Goal: Information Seeking & Learning: Learn about a topic

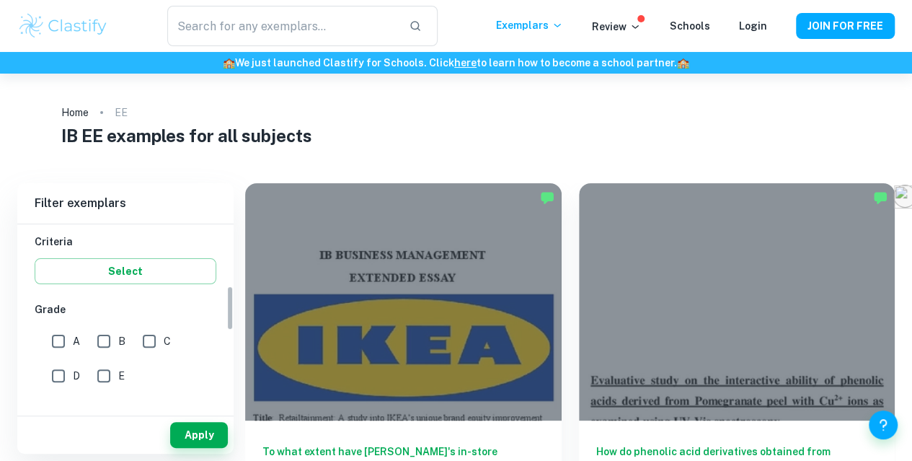
scroll to position [255, 0]
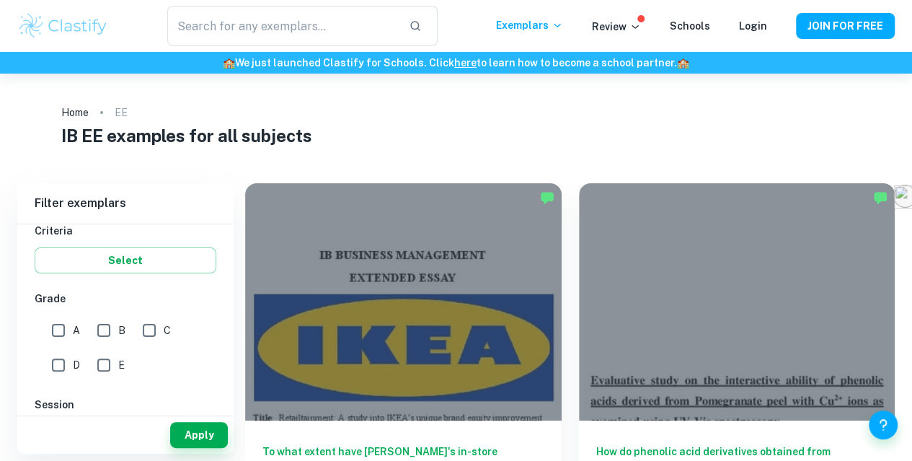
click at [56, 321] on input "A" at bounding box center [58, 330] width 29 height 29
checkbox input "true"
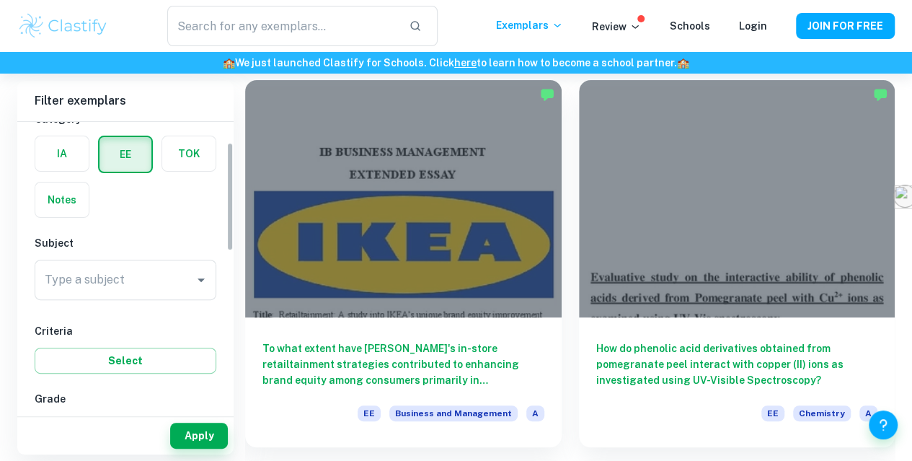
scroll to position [53, 0]
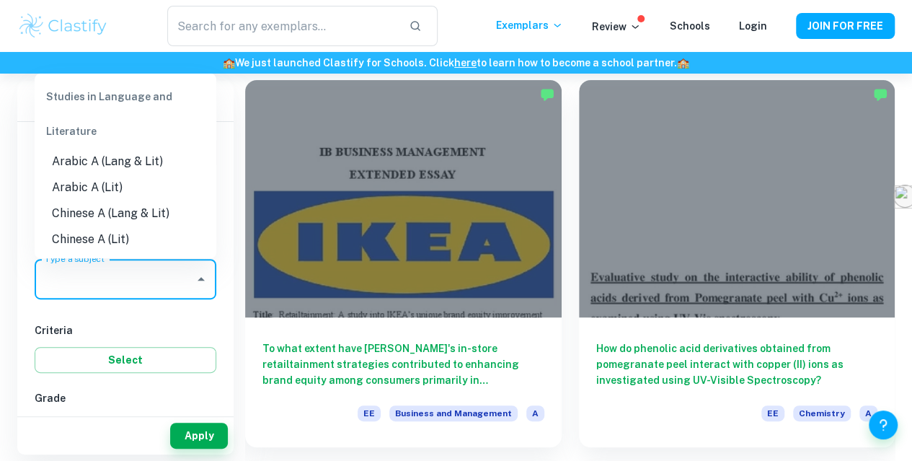
click at [134, 283] on input "Type a subject" at bounding box center [114, 278] width 147 height 27
click at [128, 210] on li "English A (Lang & Lit)" at bounding box center [126, 213] width 182 height 26
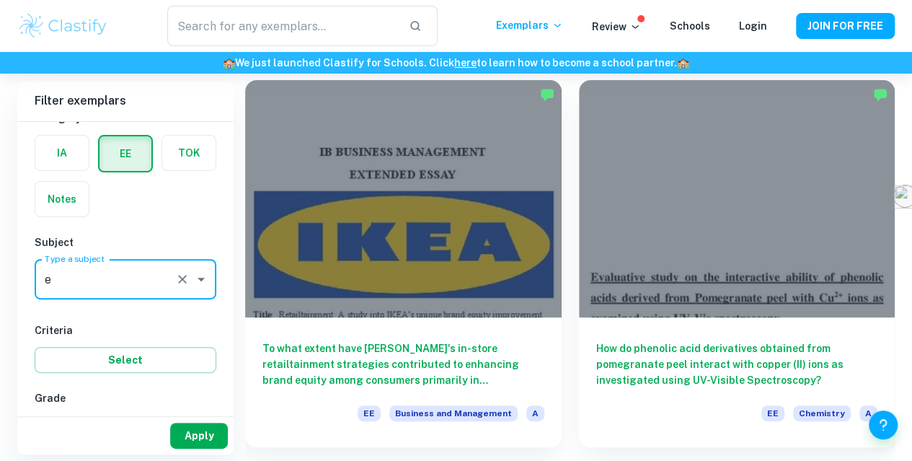
type input "English A (Lang & Lit)"
click at [205, 439] on button "Apply" at bounding box center [199, 435] width 58 height 26
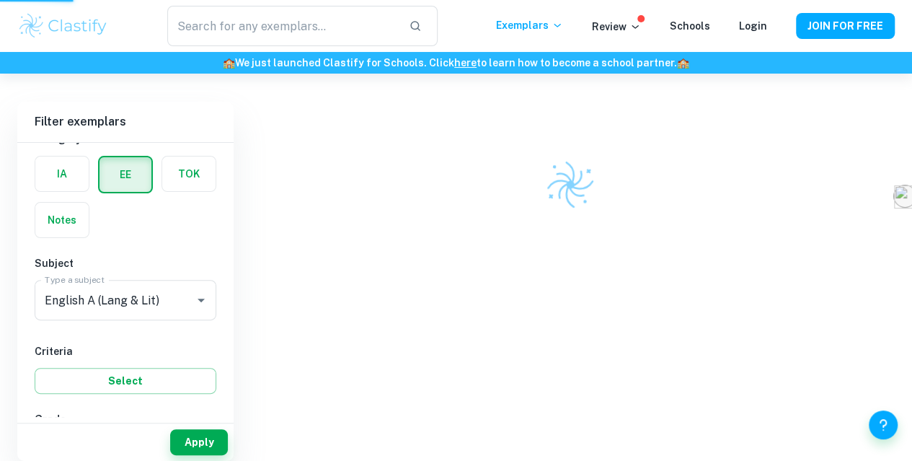
scroll to position [74, 0]
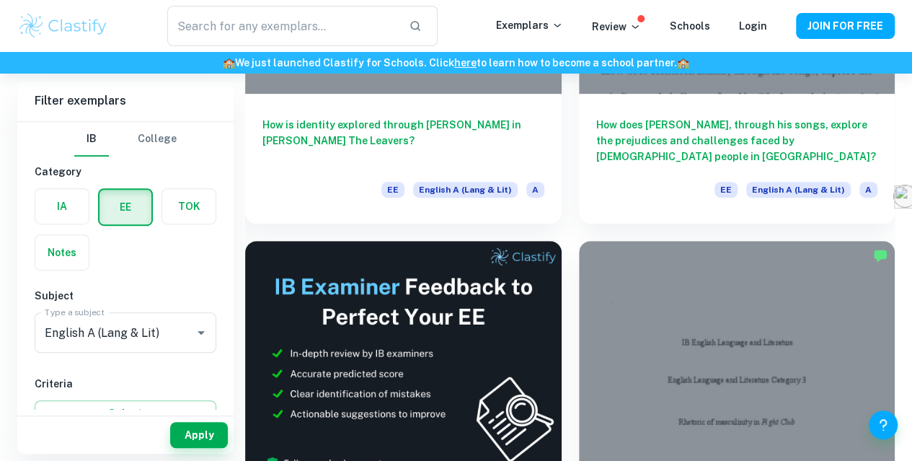
scroll to position [326, 0]
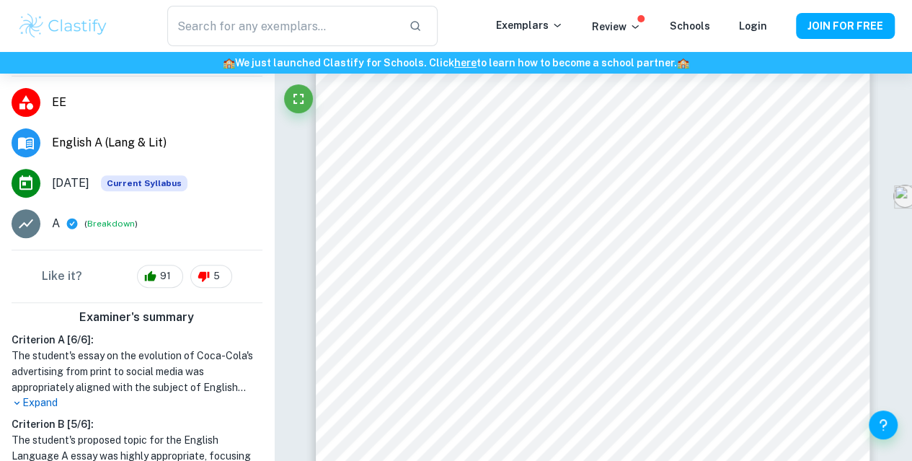
scroll to position [1000, 0]
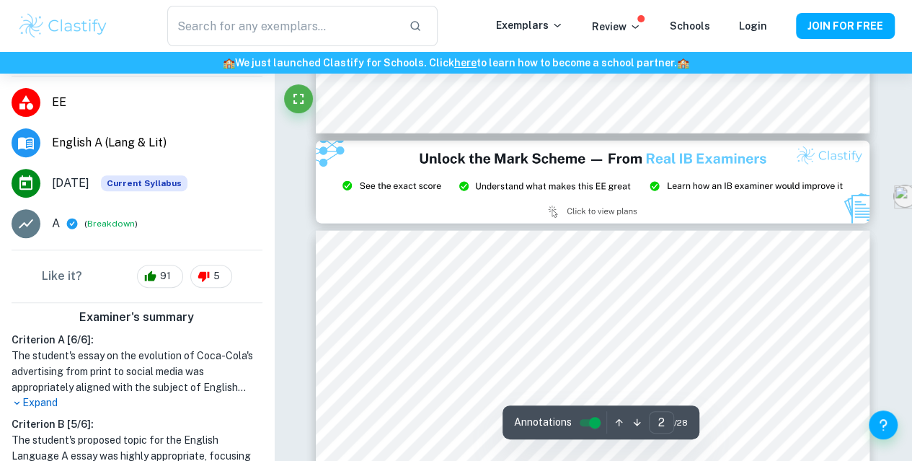
type input "3"
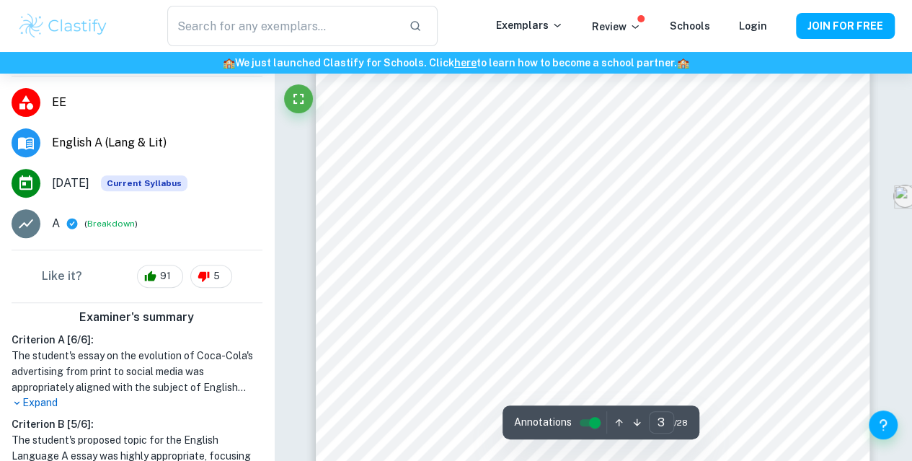
scroll to position [1831, 0]
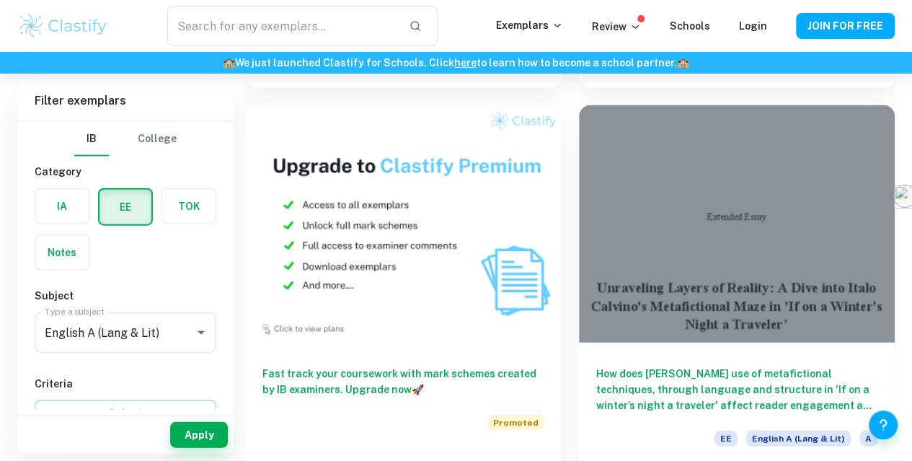
scroll to position [4302, 0]
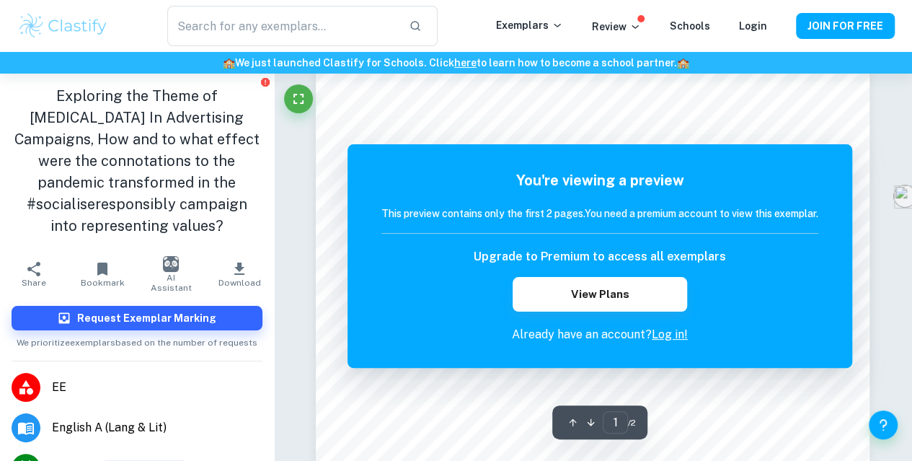
scroll to position [162, 0]
click at [336, 41] on input "text" at bounding box center [282, 26] width 231 height 40
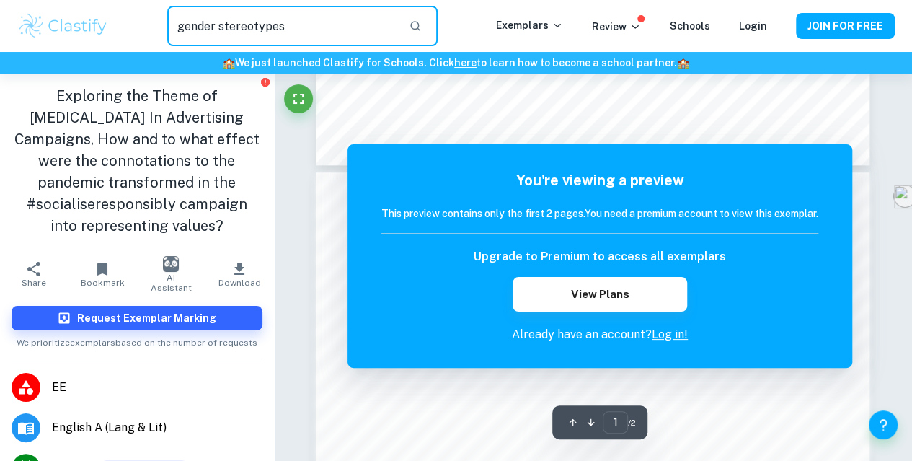
scroll to position [818, 0]
type input "gender stereotypes"
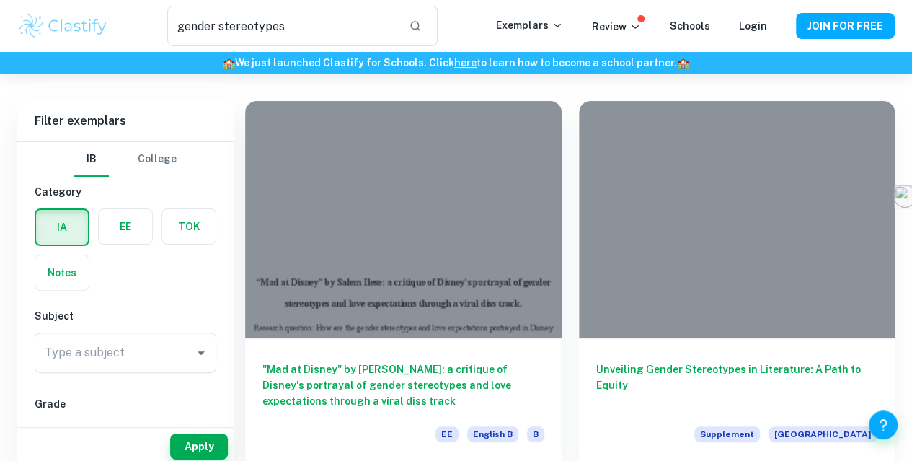
scroll to position [75, 0]
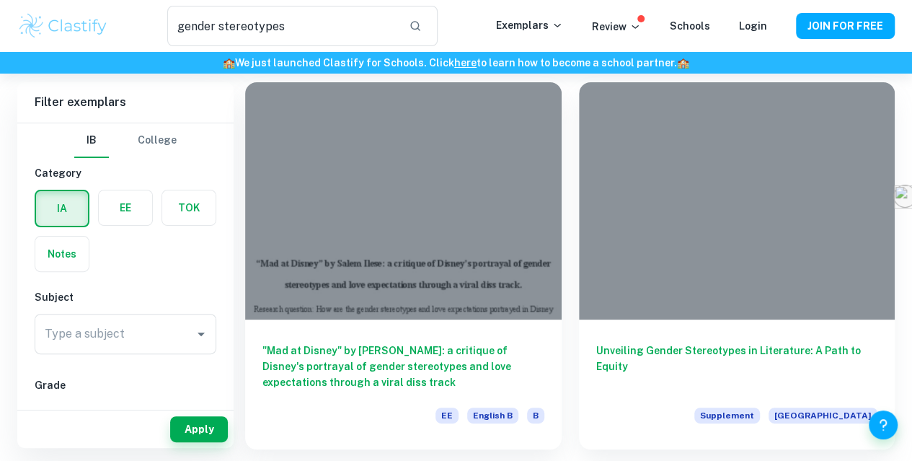
click at [579, 208] on div at bounding box center [737, 200] width 316 height 237
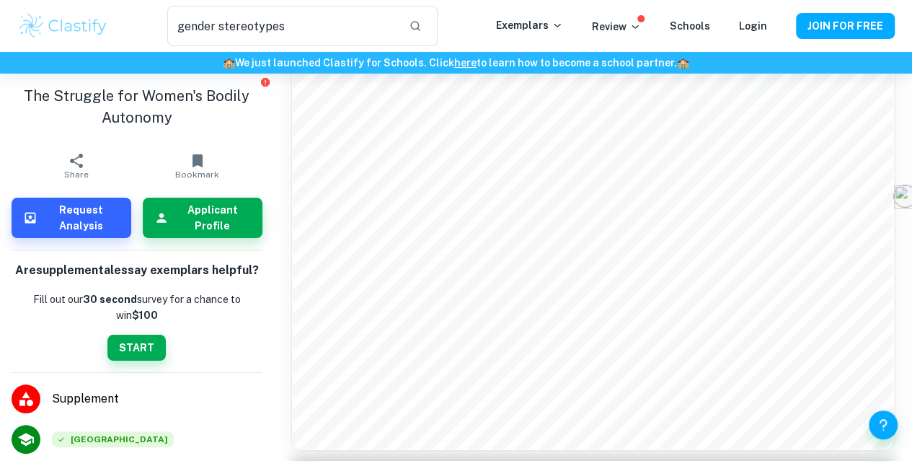
scroll to position [2295, 0]
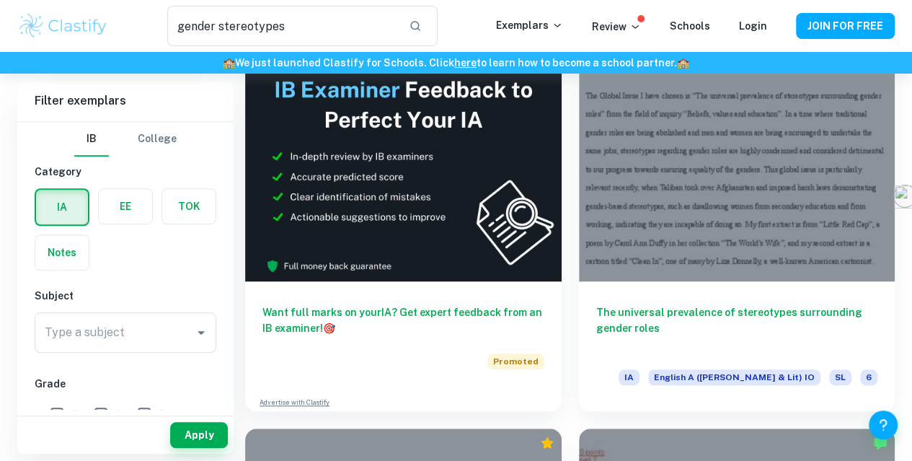
scroll to position [497, 0]
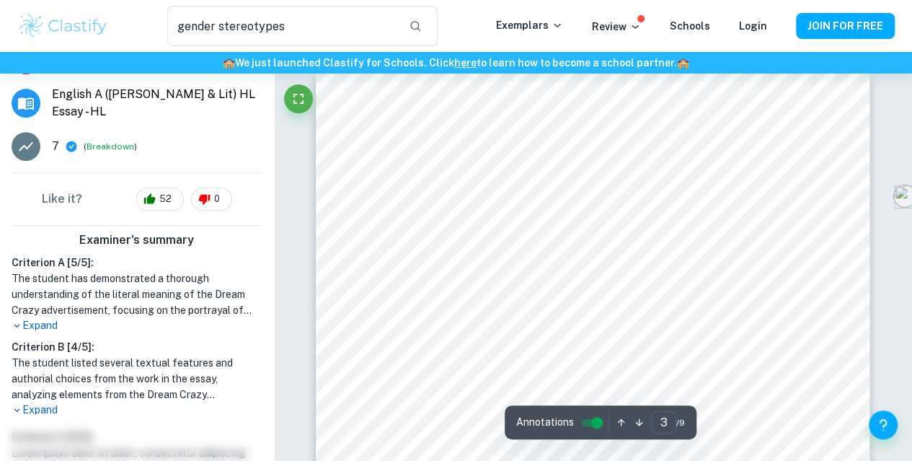
scroll to position [1634, 0]
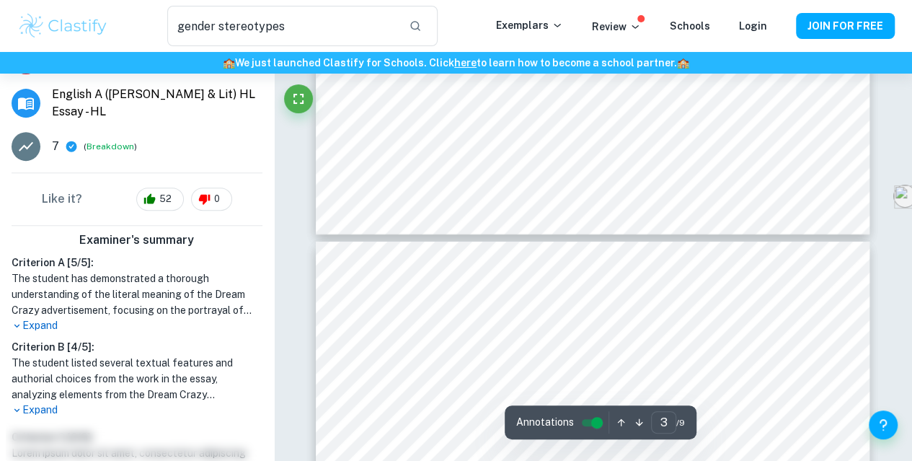
type input "4"
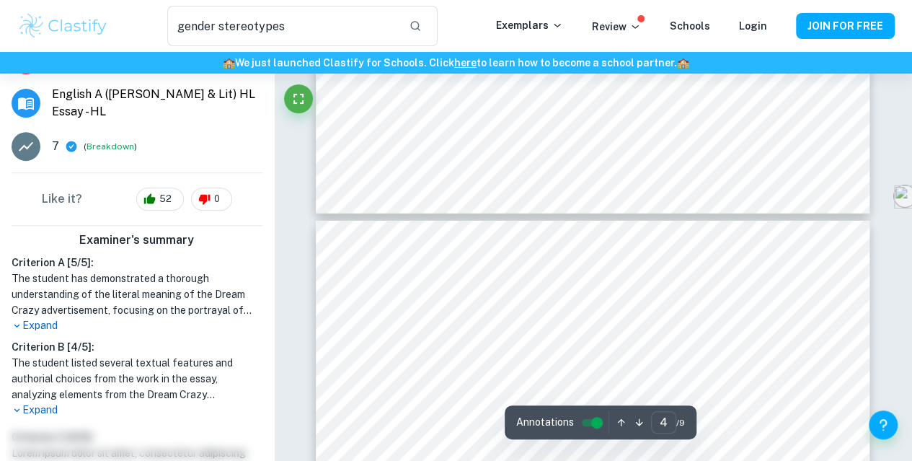
scroll to position [2219, 0]
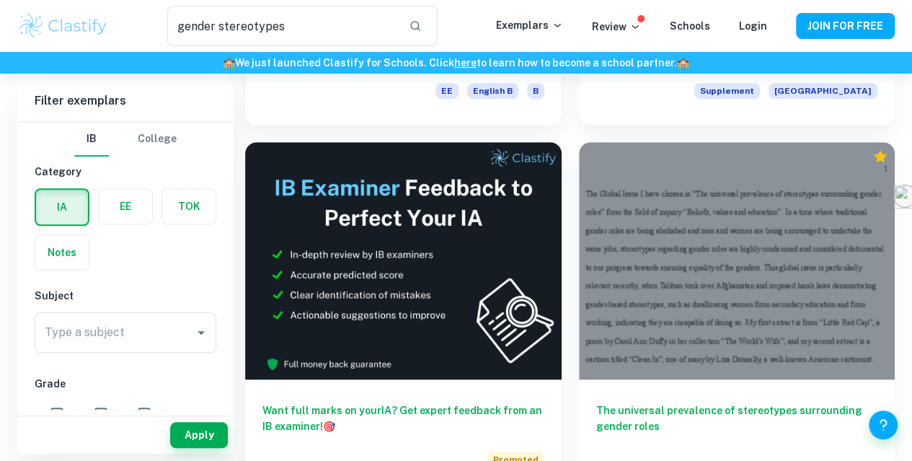
scroll to position [398, 0]
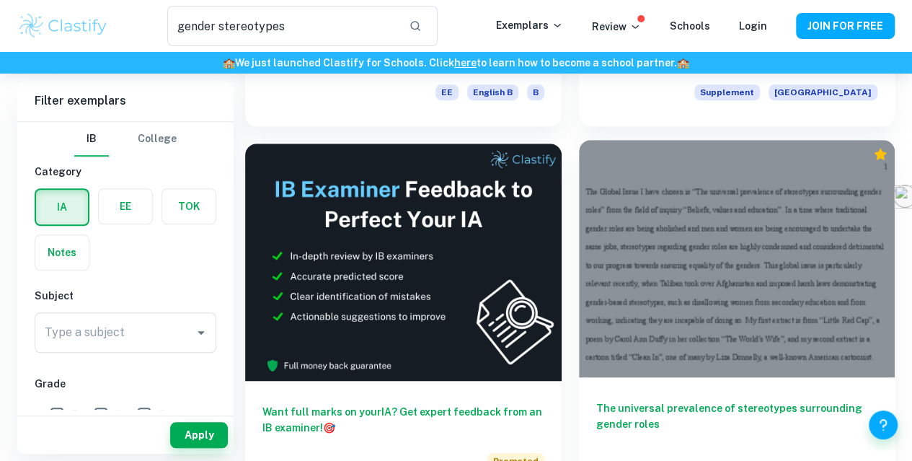
click at [579, 187] on div at bounding box center [737, 258] width 316 height 237
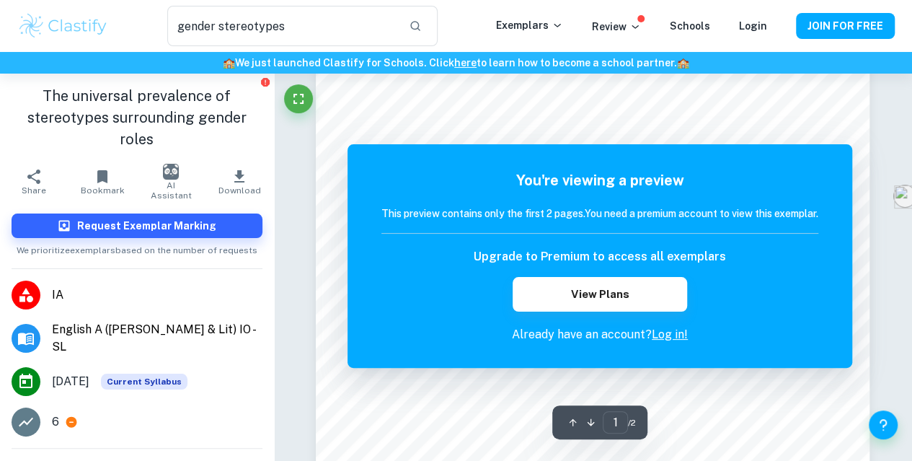
scroll to position [305, 0]
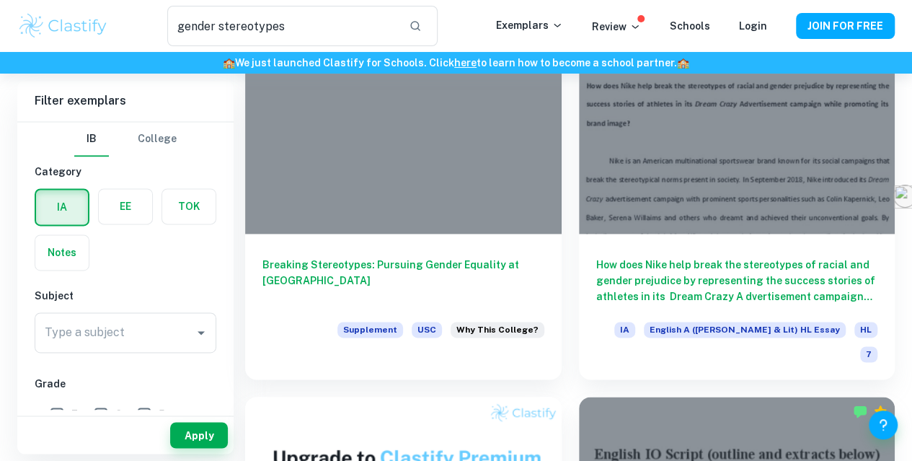
scroll to position [757, 0]
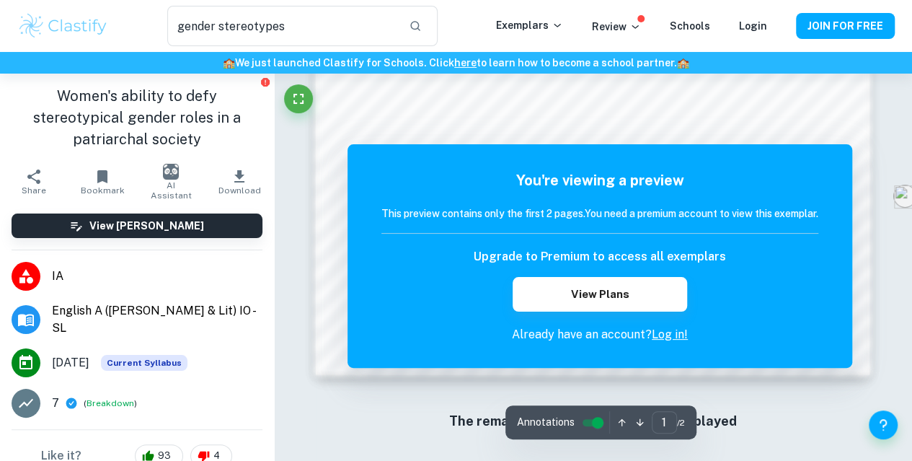
scroll to position [1299, 0]
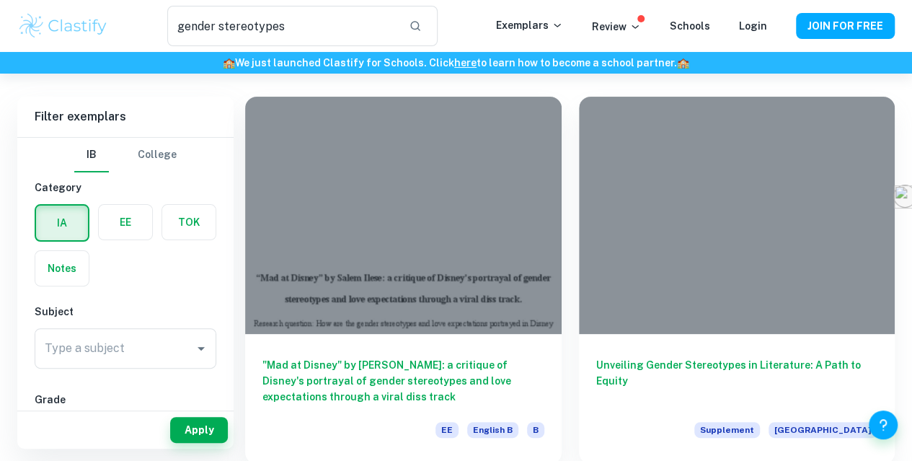
scroll to position [58, 0]
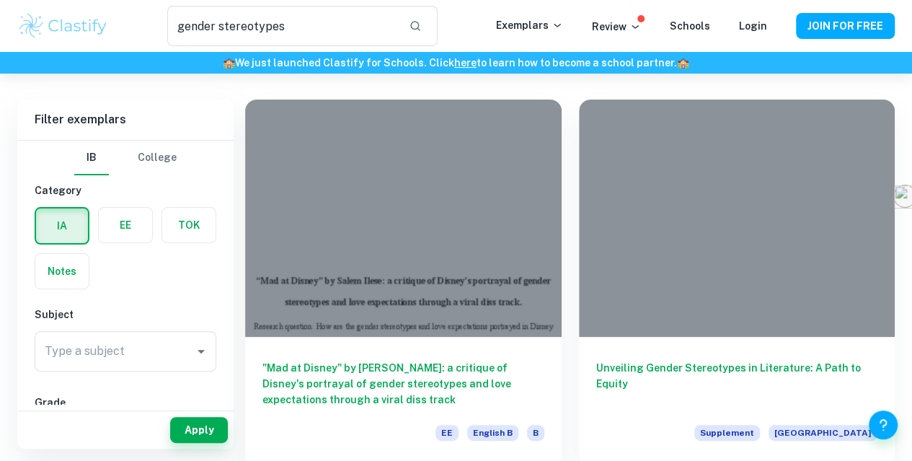
click at [361, 215] on div at bounding box center [403, 217] width 316 height 237
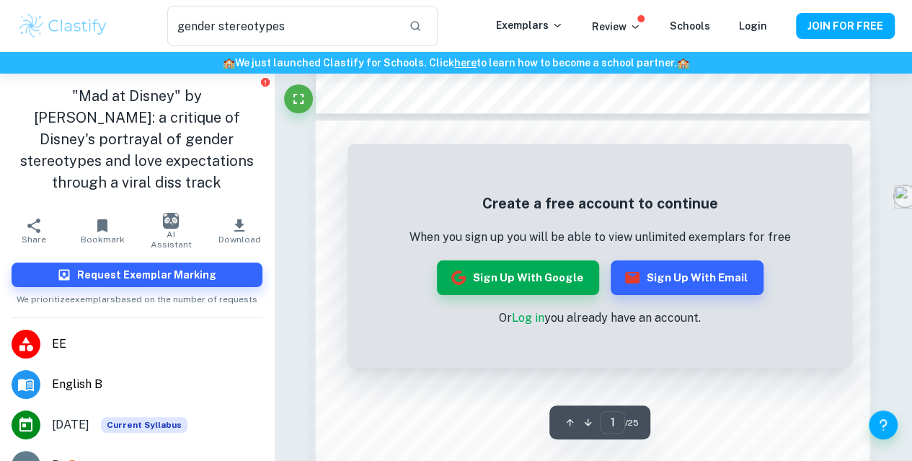
scroll to position [758, 0]
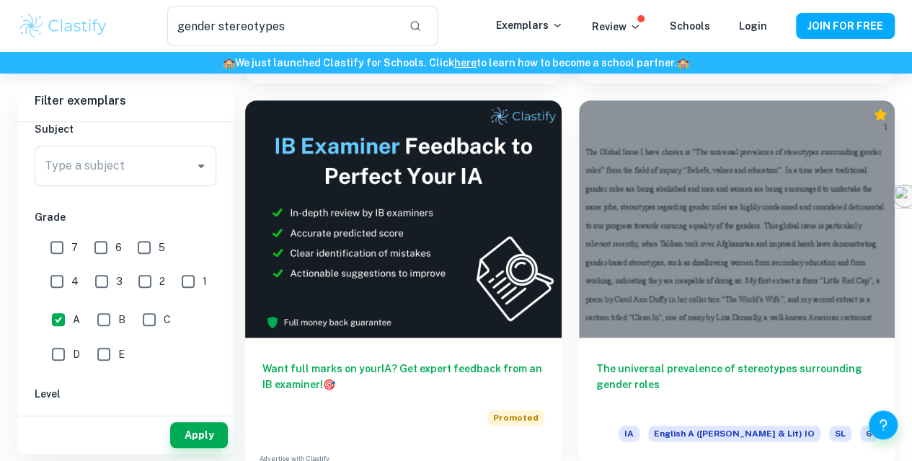
scroll to position [435, 0]
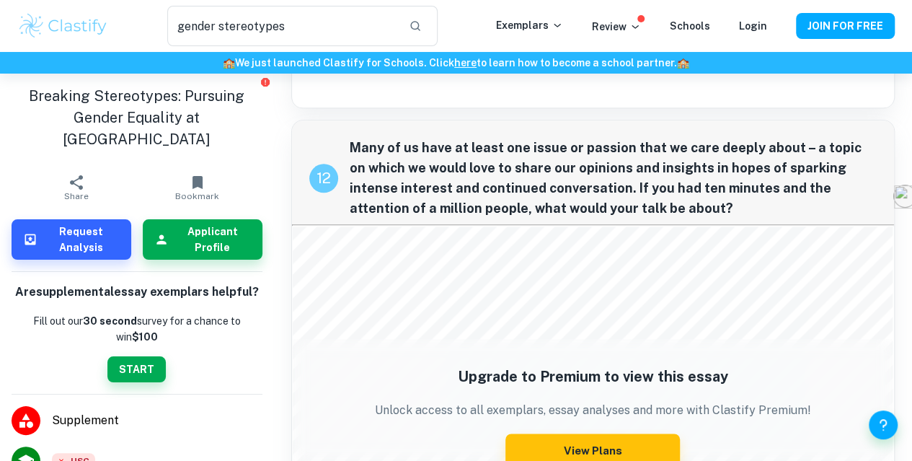
scroll to position [3553, 0]
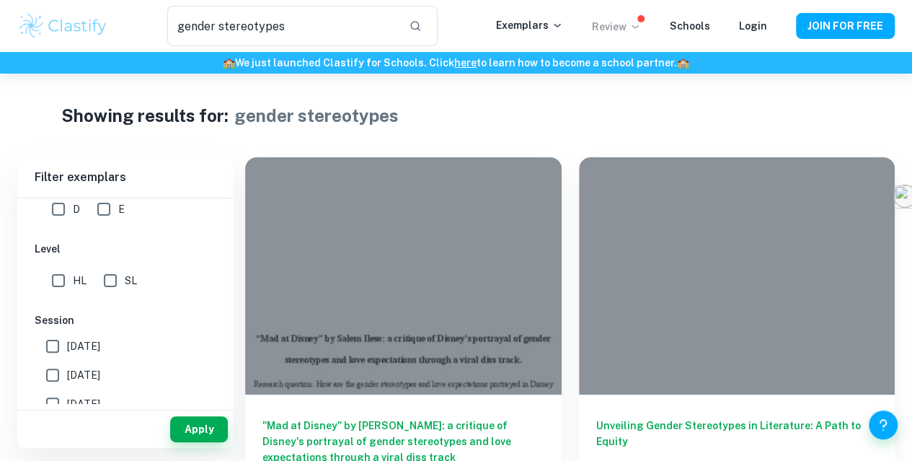
click at [608, 22] on p "Review" at bounding box center [616, 27] width 49 height 16
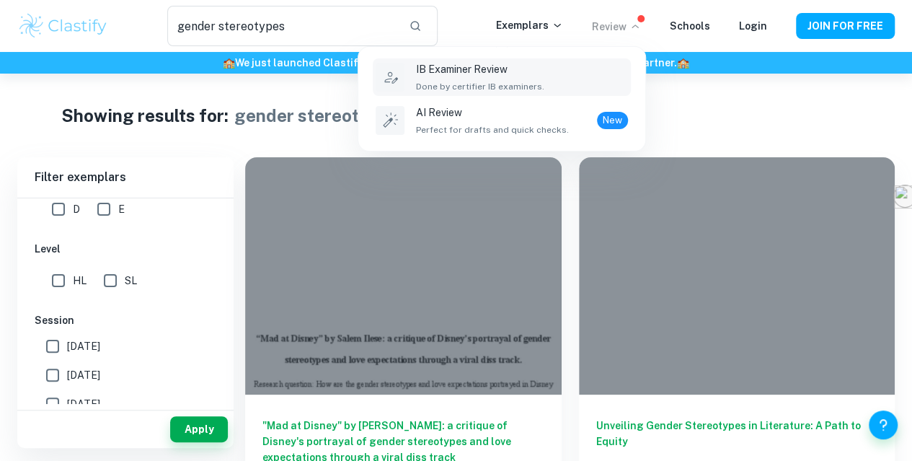
click at [475, 72] on p "IB Examiner Review" at bounding box center [480, 69] width 128 height 16
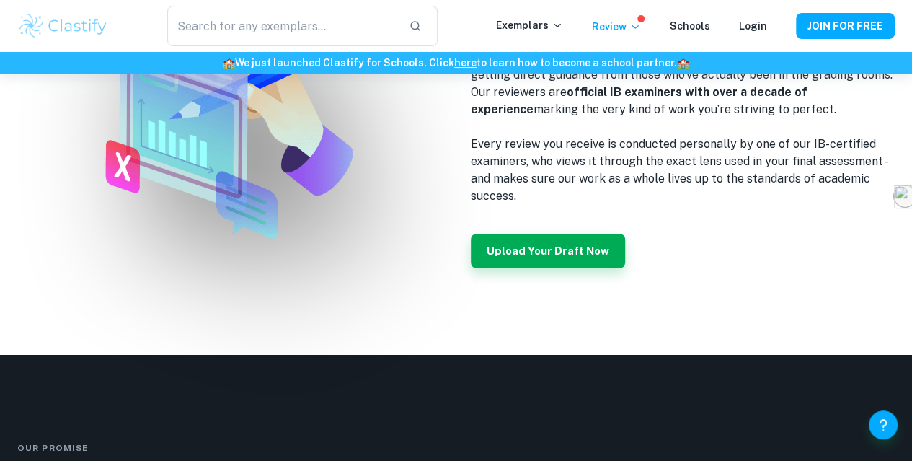
scroll to position [2402, 0]
